Goal: Task Accomplishment & Management: Use online tool/utility

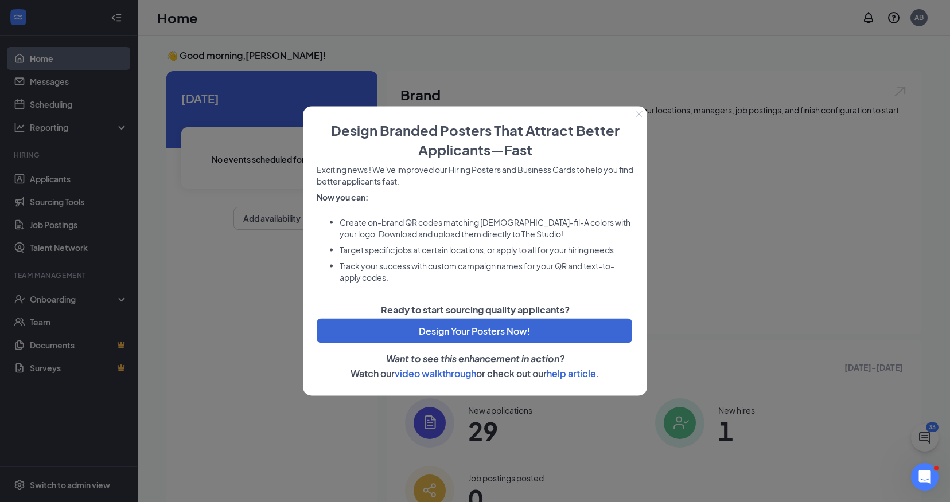
click at [639, 114] on icon "Close" at bounding box center [639, 114] width 6 height 6
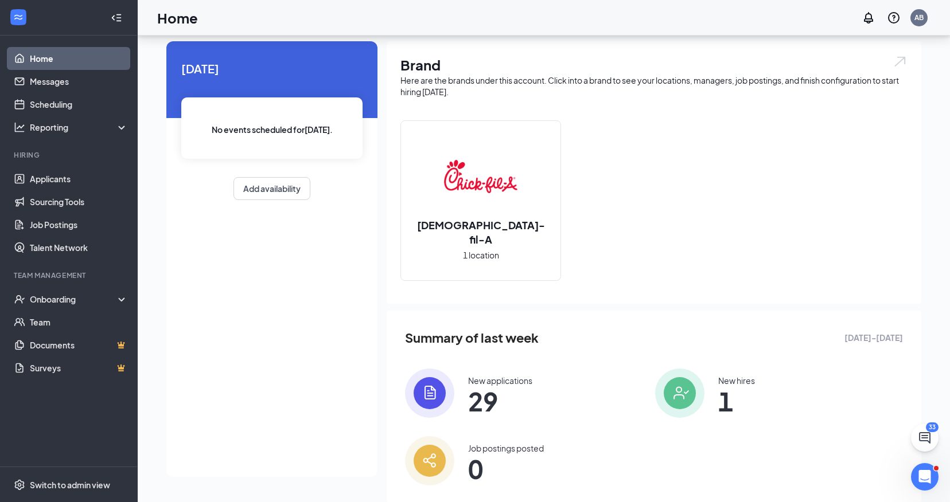
scroll to position [57, 0]
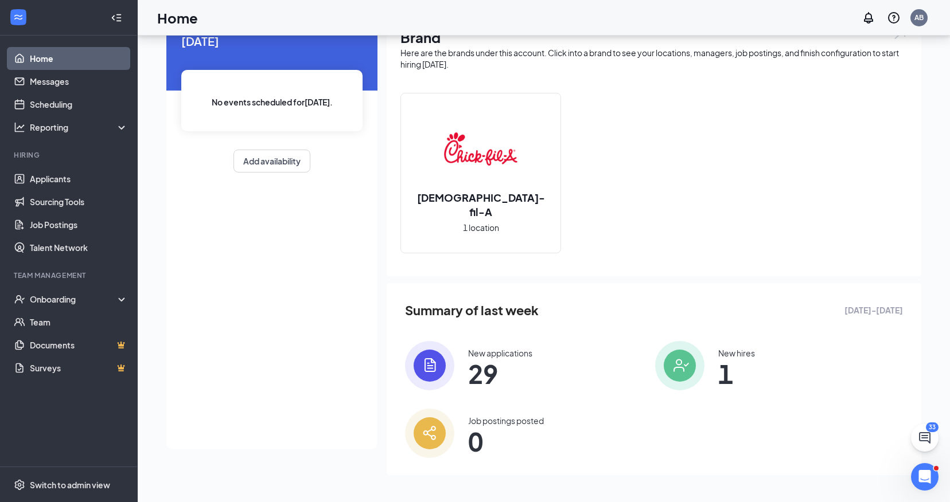
click at [479, 380] on span "29" at bounding box center [500, 374] width 64 height 21
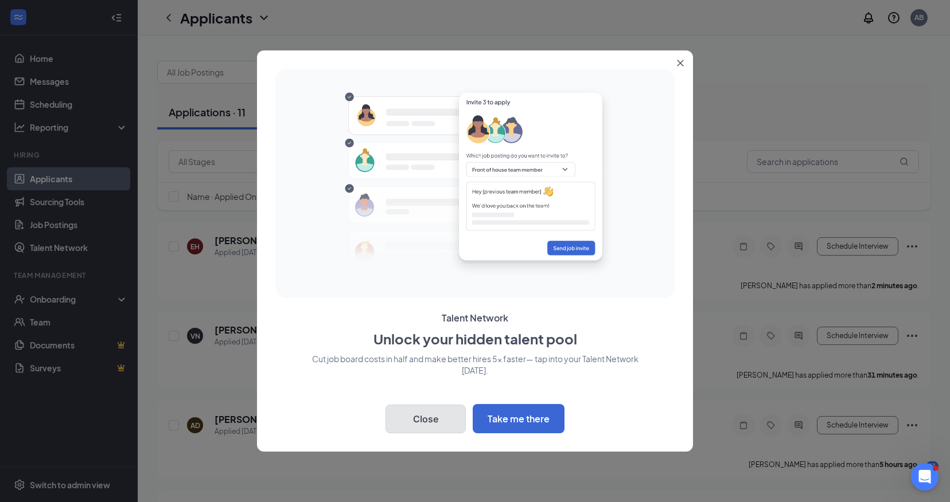
click at [424, 411] on button "Close" at bounding box center [425, 419] width 80 height 29
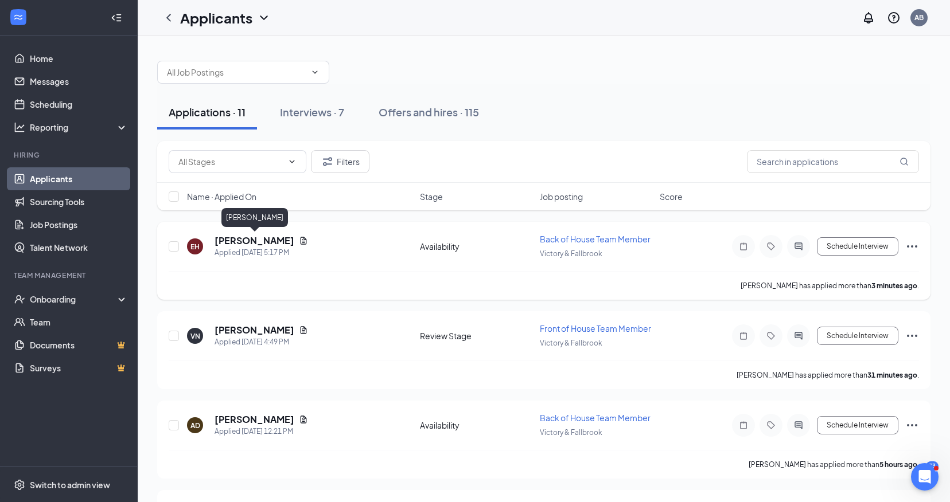
click at [274, 241] on h5 "[PERSON_NAME]" at bounding box center [254, 241] width 80 height 13
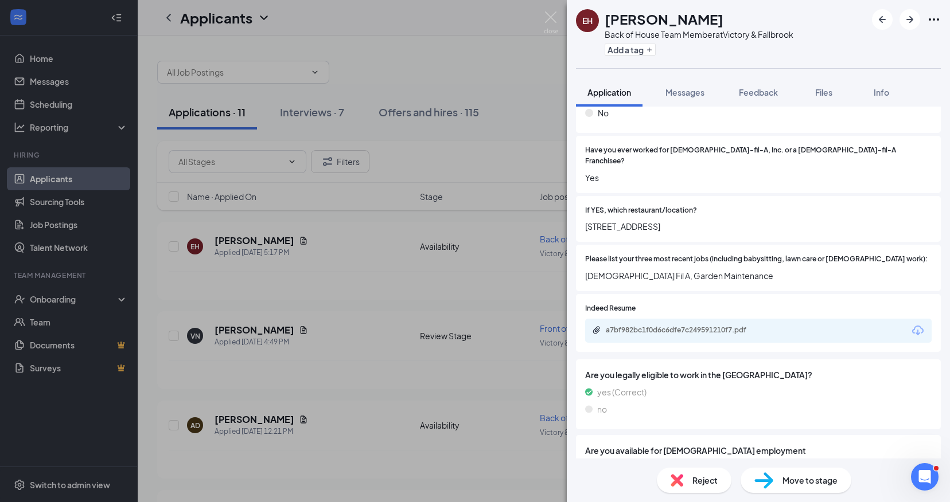
scroll to position [282, 0]
click at [657, 325] on div "a7bf982bc1f0d6c6dfe7c249591210f7.pdf" at bounding box center [686, 329] width 161 height 9
click at [661, 325] on div "a7bf982bc1f0d6c6dfe7c249591210f7.pdf" at bounding box center [686, 329] width 161 height 9
click at [548, 17] on img at bounding box center [551, 22] width 14 height 22
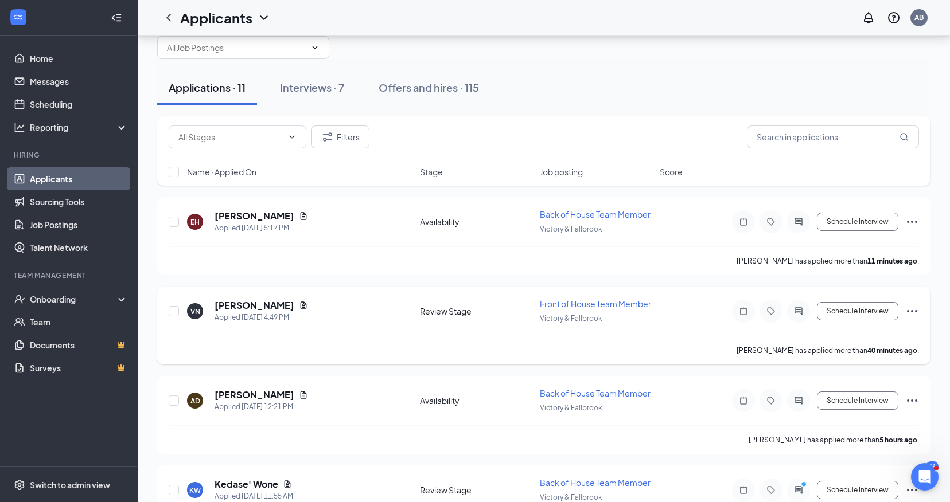
scroll to position [24, 0]
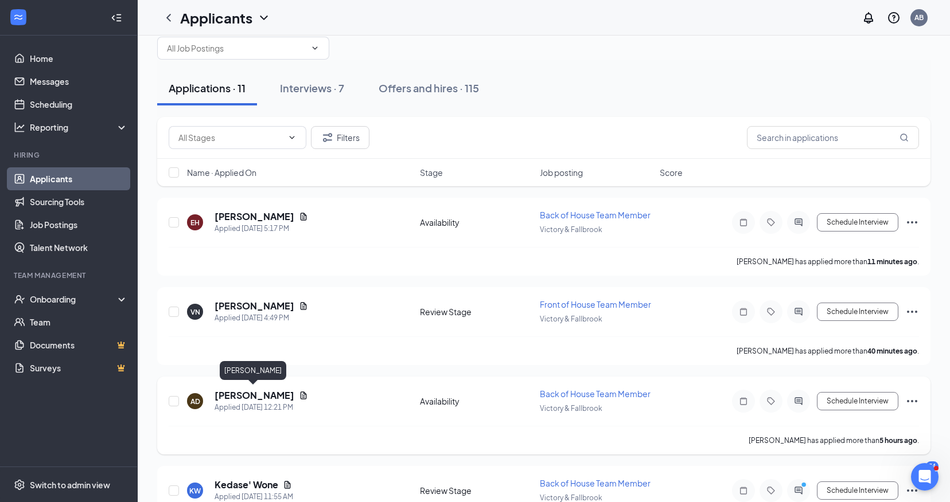
click at [232, 392] on h5 "[PERSON_NAME]" at bounding box center [254, 395] width 80 height 13
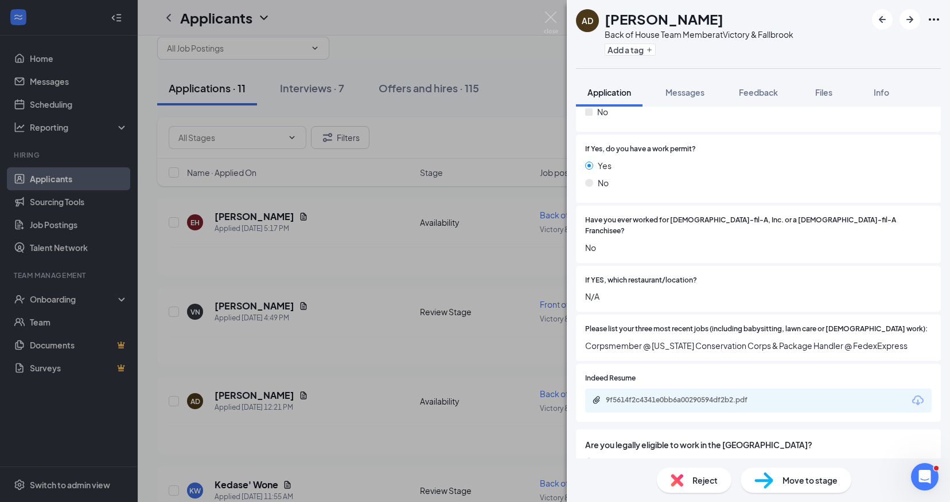
scroll to position [212, 0]
click at [658, 395] on div "9f5614f2c4341e0bb6a00290594df2b2.pdf" at bounding box center [686, 399] width 161 height 9
click at [552, 14] on img at bounding box center [551, 22] width 14 height 22
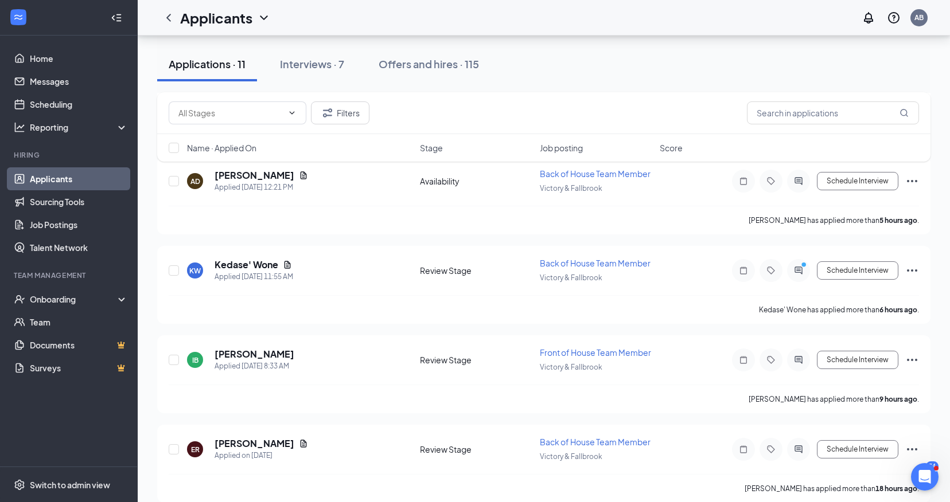
scroll to position [245, 0]
click at [254, 264] on h5 "Kedase' Wone" at bounding box center [246, 263] width 64 height 13
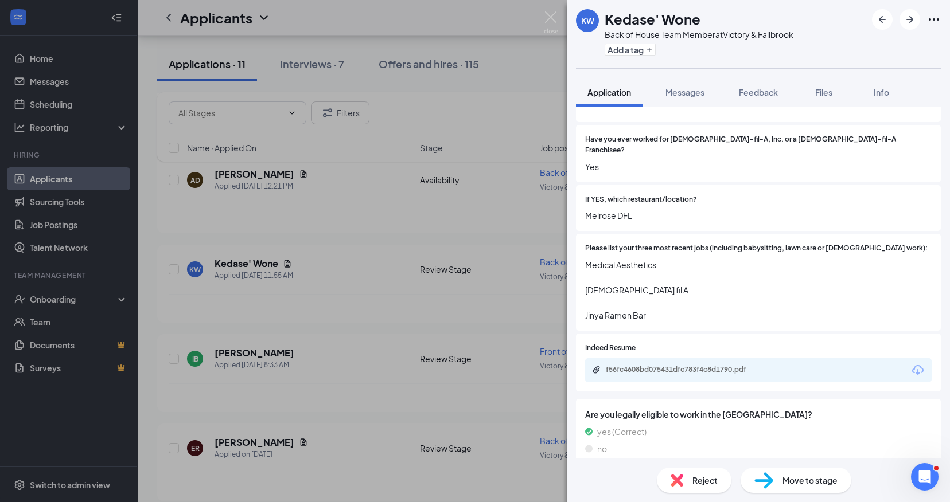
scroll to position [298, 0]
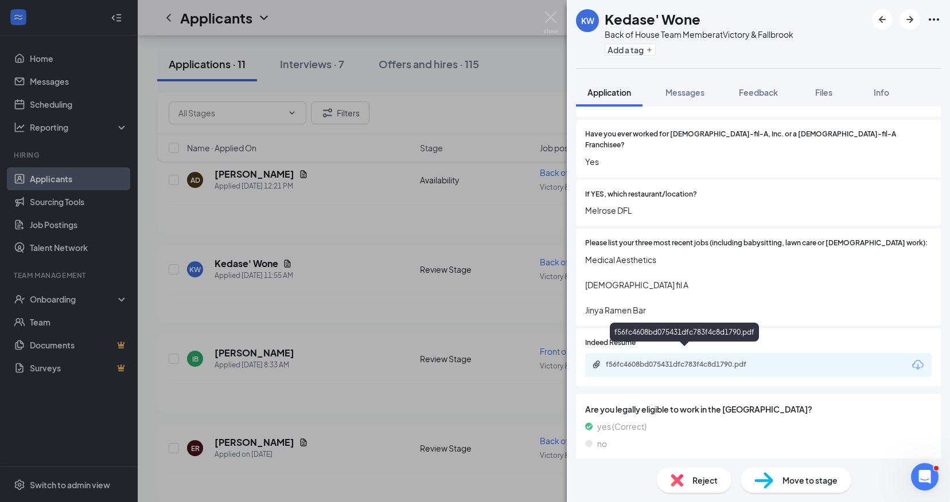
click at [645, 360] on div "f56fc4608bd075431dfc783f4c8d1790.pdf" at bounding box center [686, 364] width 161 height 9
click at [553, 14] on img at bounding box center [551, 22] width 14 height 22
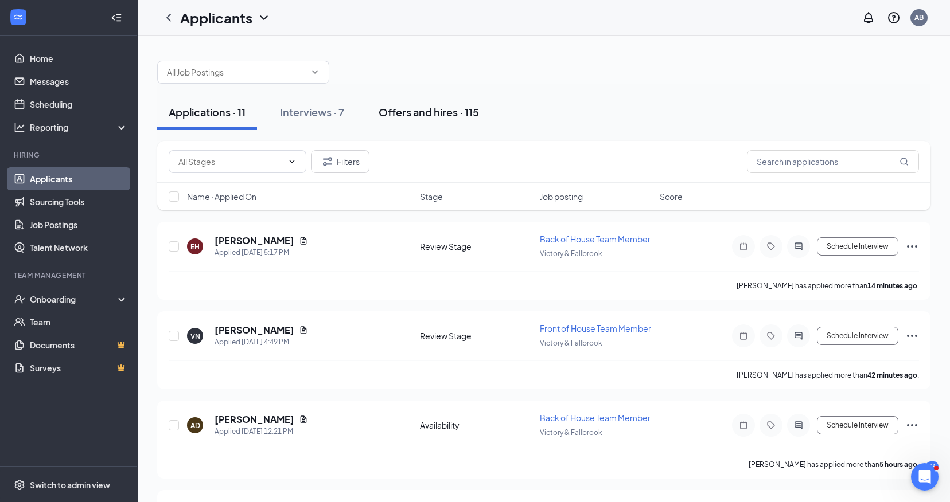
click at [427, 112] on div "Offers and hires · 115" at bounding box center [429, 112] width 100 height 14
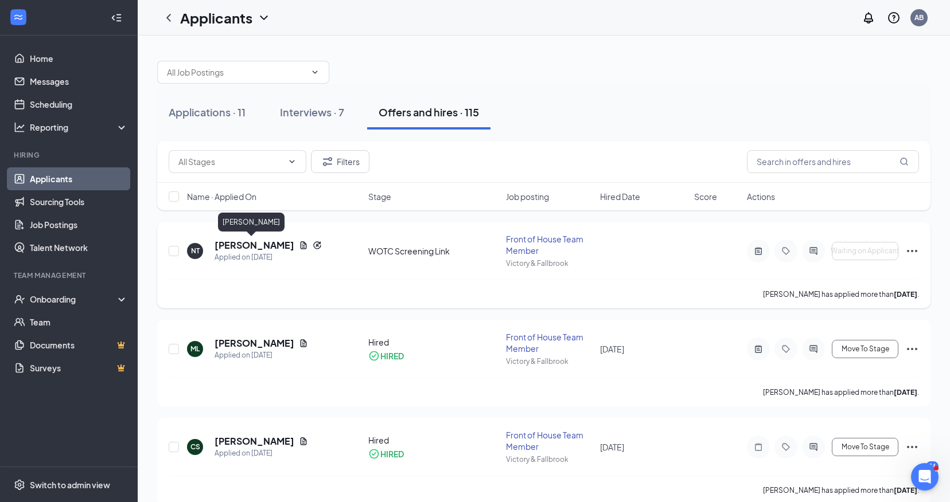
click at [259, 246] on h5 "[PERSON_NAME]" at bounding box center [254, 245] width 80 height 13
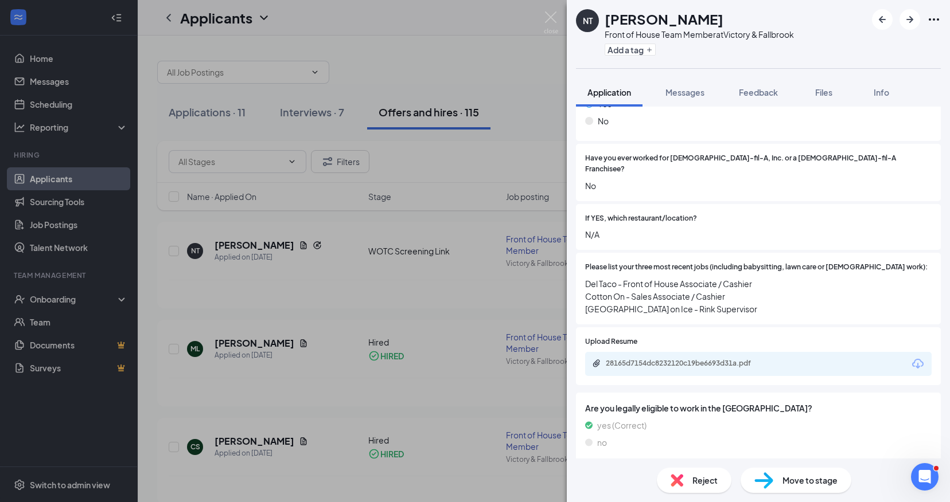
scroll to position [322, 0]
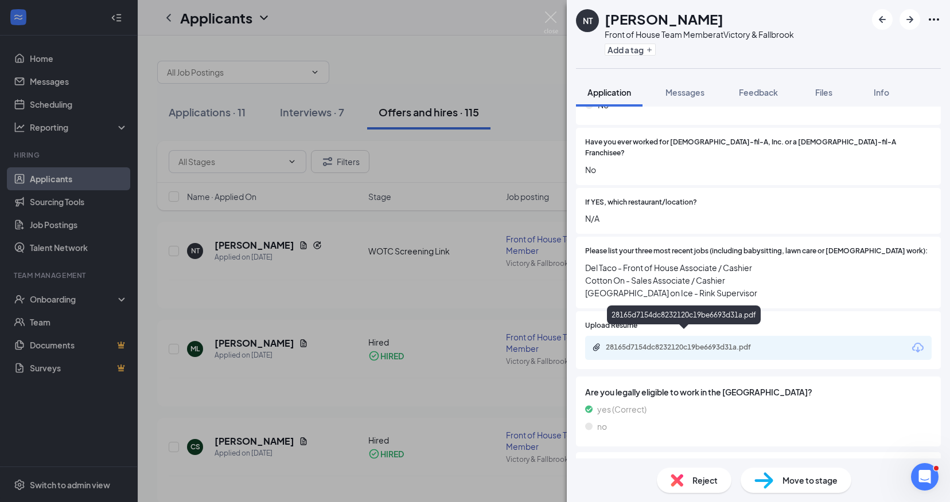
click at [641, 343] on div "28165d7154dc8232120c19be6693d31a.pdf" at bounding box center [686, 347] width 161 height 9
click at [547, 17] on img at bounding box center [551, 22] width 14 height 22
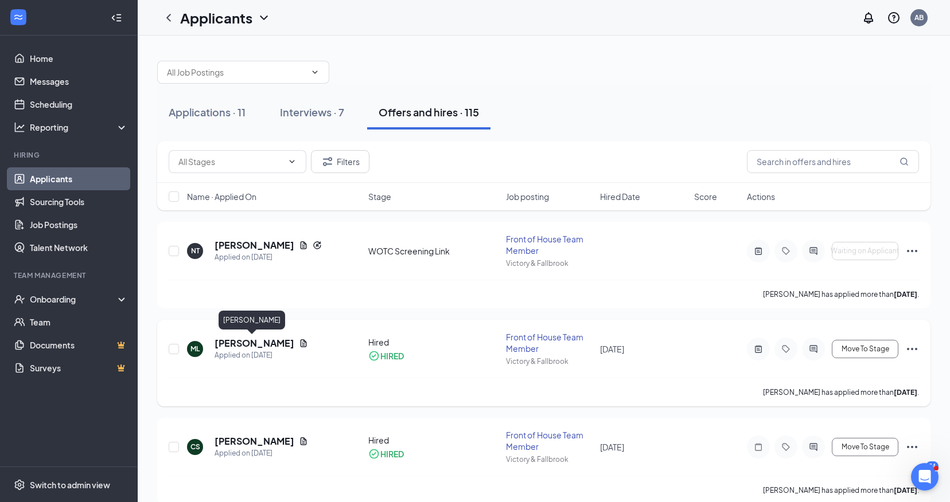
click at [250, 343] on h5 "[PERSON_NAME]" at bounding box center [254, 343] width 80 height 13
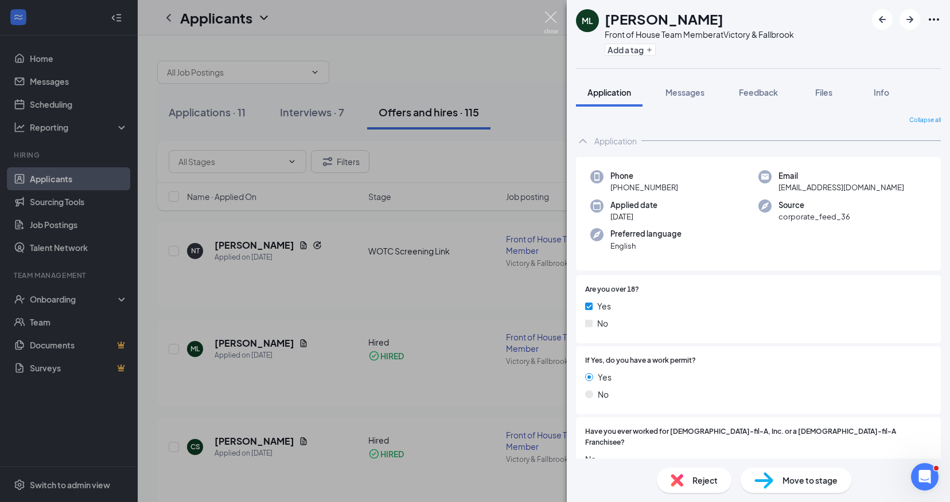
click at [552, 18] on img at bounding box center [551, 22] width 14 height 22
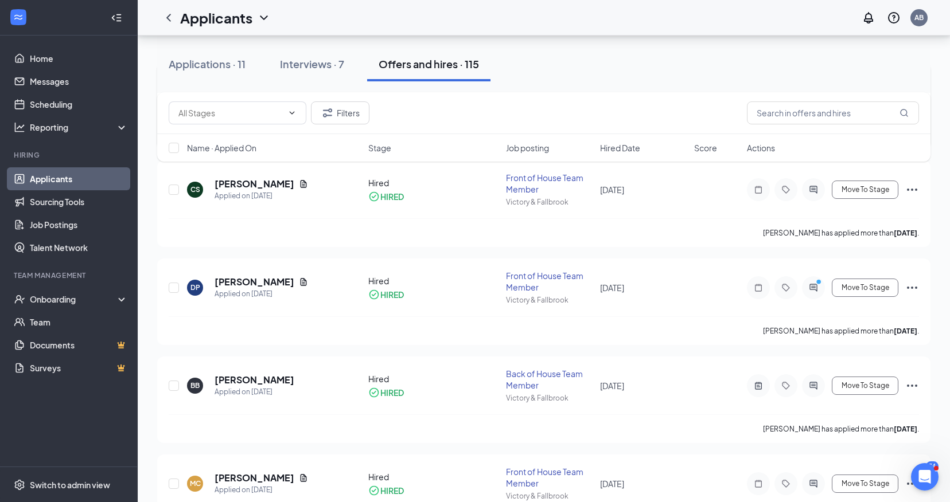
scroll to position [223, 0]
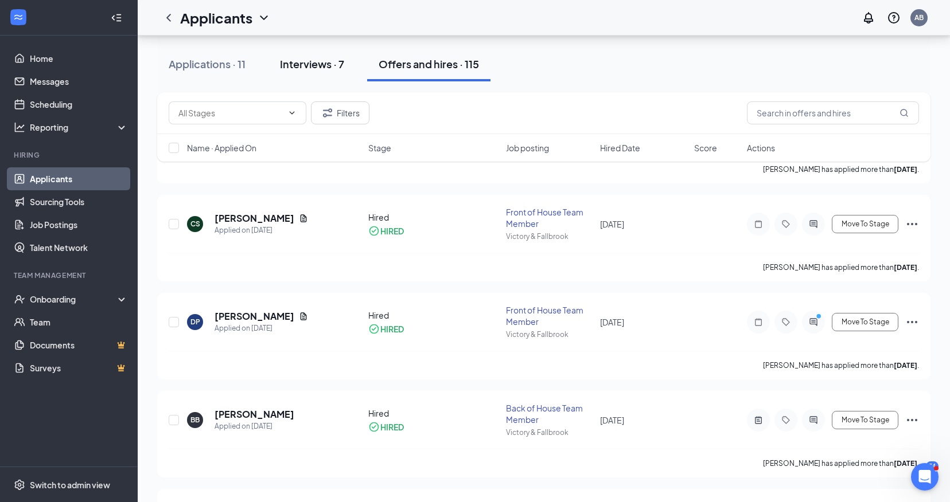
click at [307, 64] on div "Interviews · 7" at bounding box center [312, 64] width 64 height 14
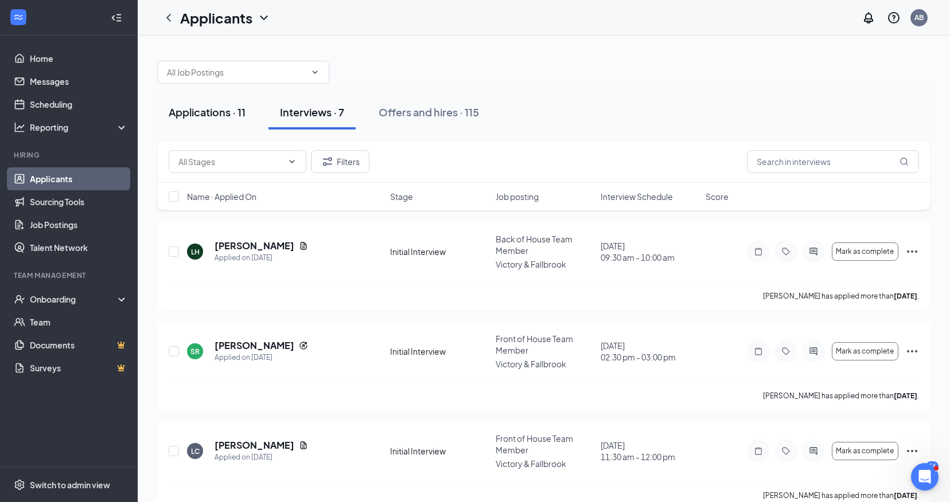
click at [212, 108] on div "Applications · 11" at bounding box center [207, 112] width 77 height 14
